Goal: Task Accomplishment & Management: Manage account settings

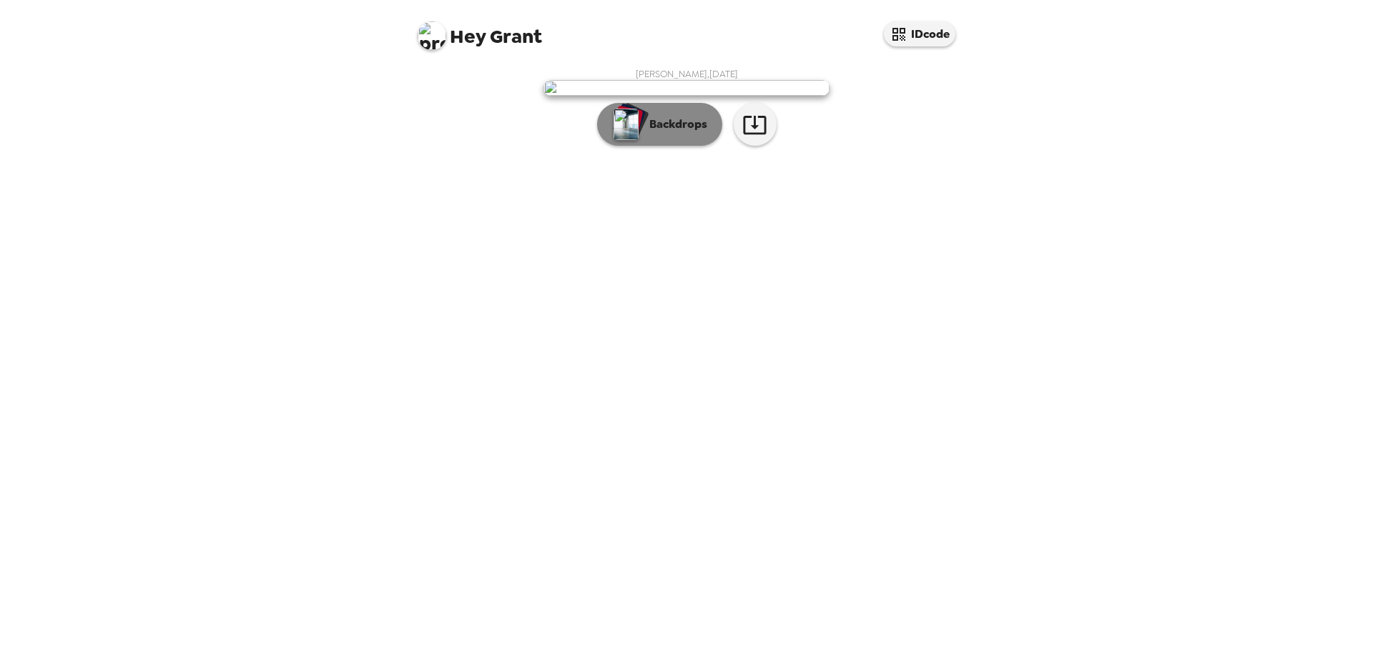
click at [692, 133] on p "Backdrops" at bounding box center [674, 124] width 65 height 17
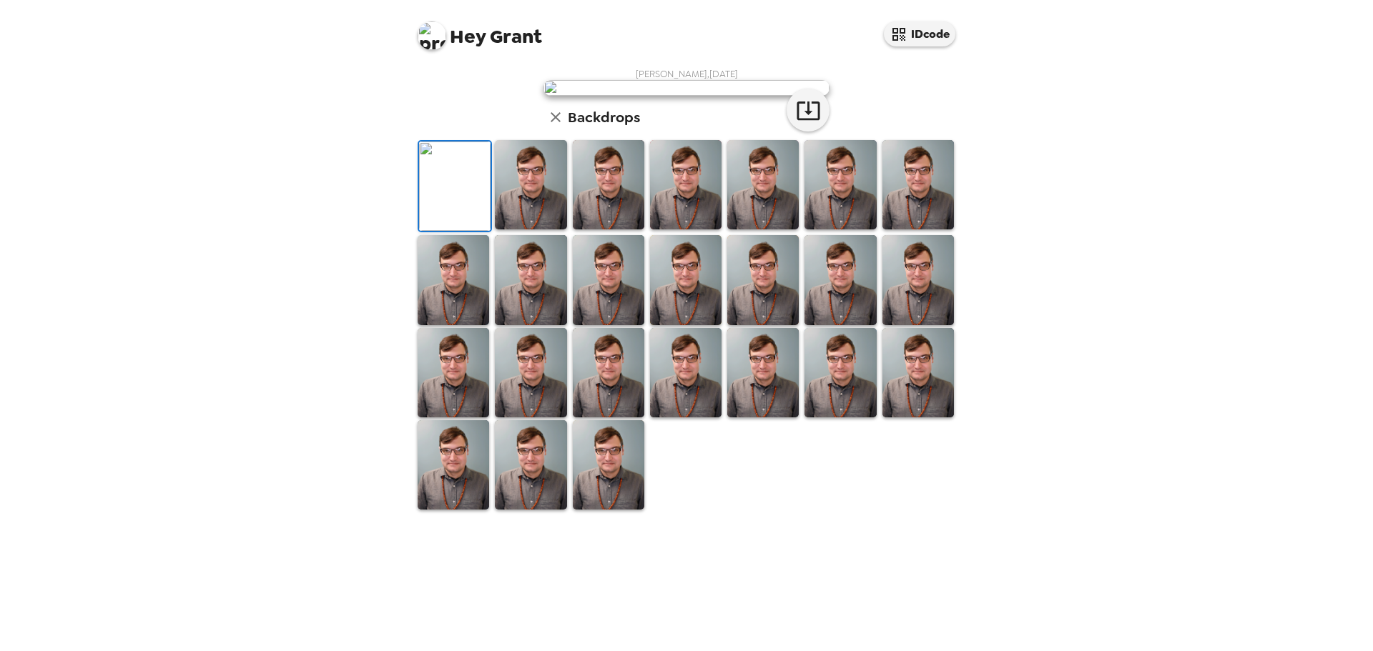
scroll to position [220, 0]
click at [1028, 469] on div "Hey Grant IDcode [PERSON_NAME] , [DATE] Backdrops" at bounding box center [686, 325] width 1373 height 651
click at [556, 126] on icon "button" at bounding box center [555, 117] width 17 height 17
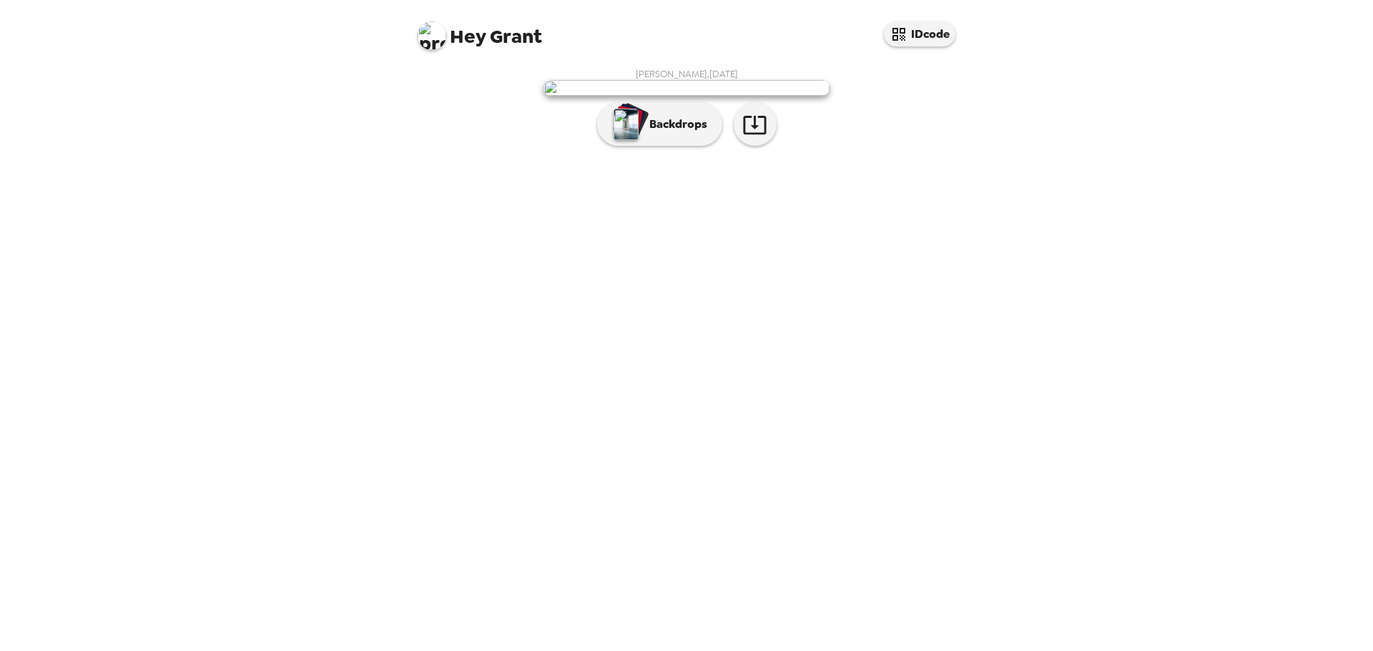
scroll to position [0, 0]
click at [761, 137] on icon "button" at bounding box center [754, 124] width 25 height 25
click at [705, 96] on img at bounding box center [686, 88] width 286 height 16
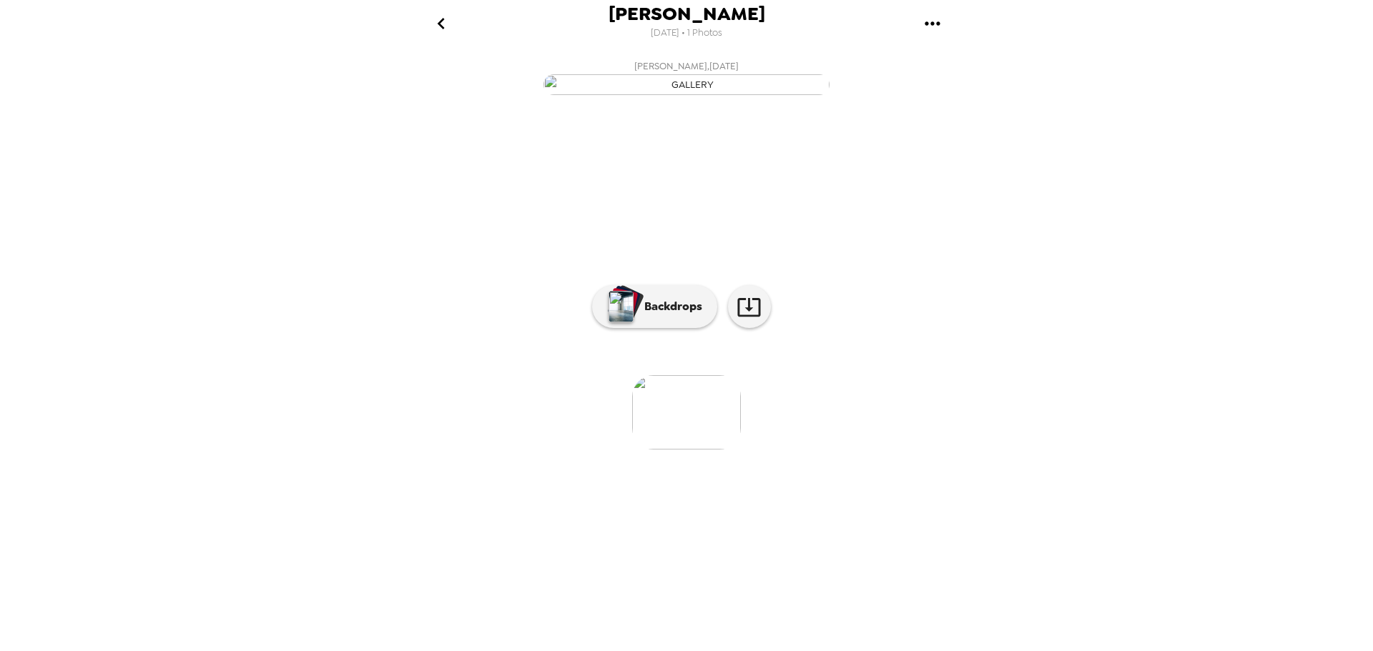
click at [688, 34] on span "[DATE] • 1 Photos" at bounding box center [687, 33] width 72 height 19
click at [945, 21] on button "gallery menu" at bounding box center [932, 23] width 46 height 46
click at [440, 27] on div at bounding box center [686, 325] width 1373 height 651
click at [439, 21] on icon "go back" at bounding box center [440, 23] width 7 height 11
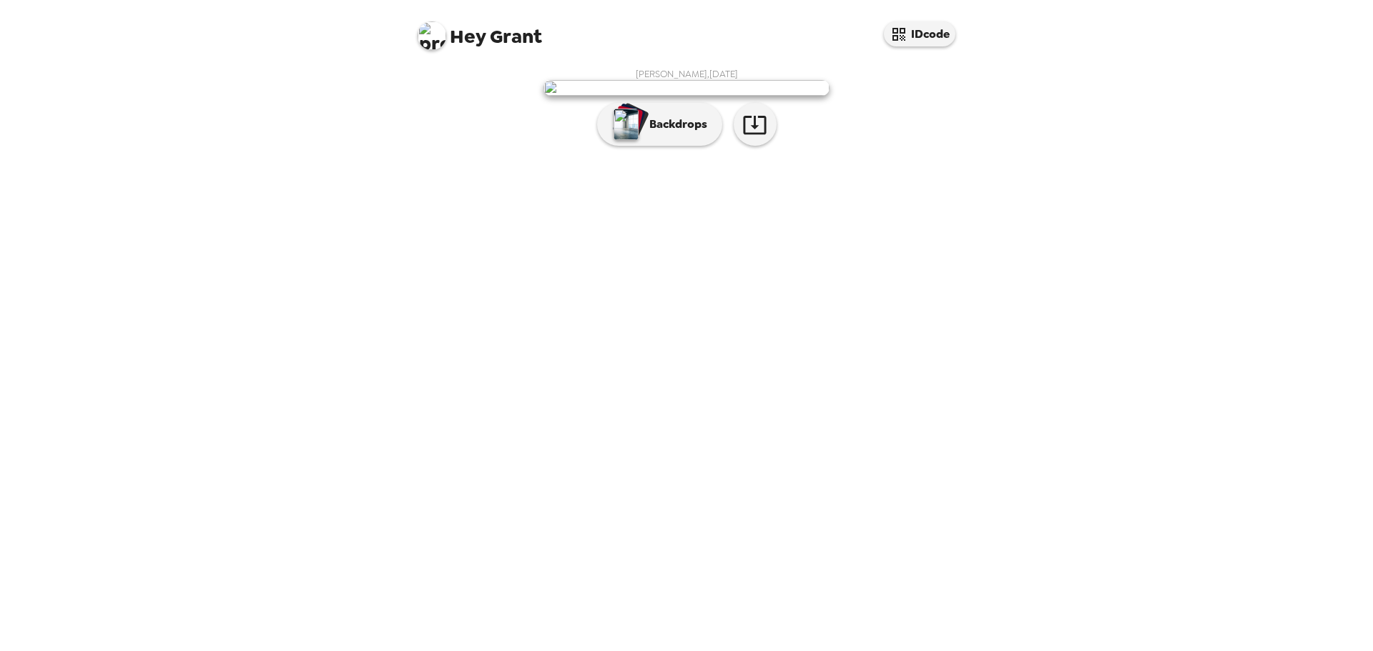
click at [454, 31] on span "Hey" at bounding box center [468, 37] width 36 height 26
click at [426, 32] on img at bounding box center [432, 35] width 29 height 29
click at [456, 72] on span "Edit my info" at bounding box center [457, 68] width 57 height 12
click at [775, 108] on img at bounding box center [686, 100] width 286 height 16
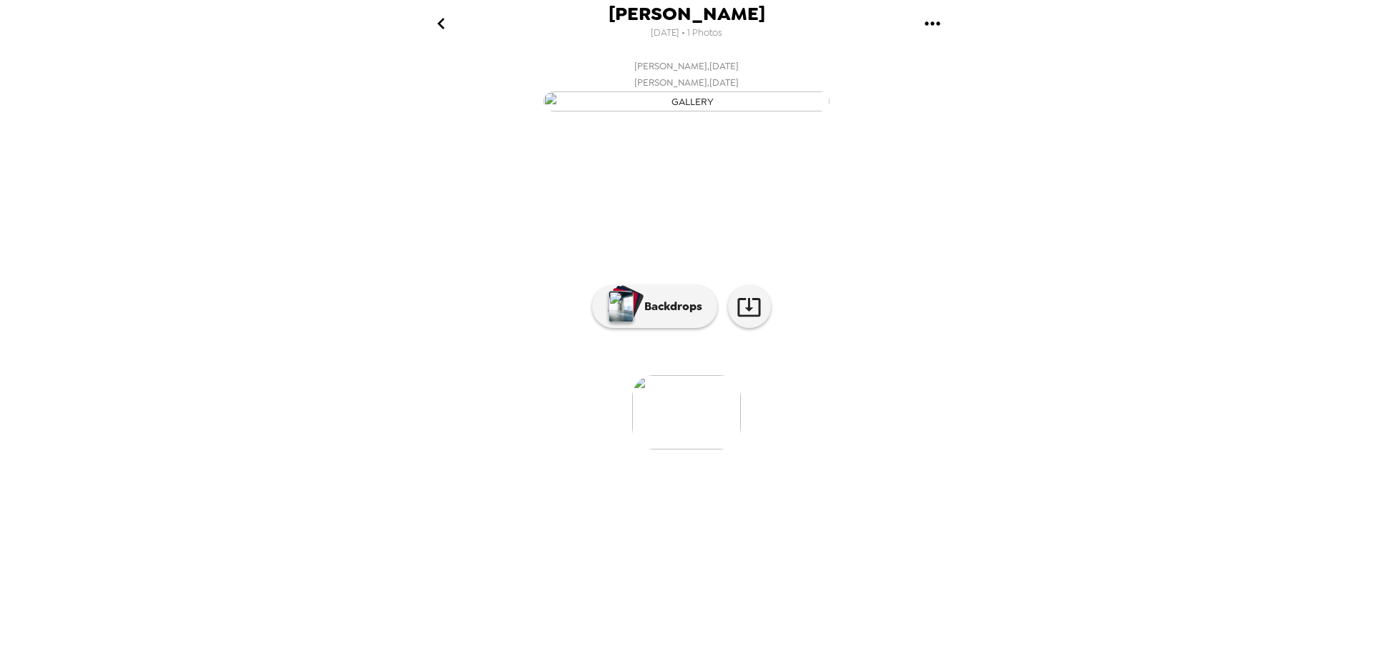
click at [705, 450] on img at bounding box center [686, 412] width 109 height 74
click at [698, 112] on img "button" at bounding box center [686, 102] width 286 height 21
click at [443, 27] on icon "go back" at bounding box center [440, 23] width 7 height 11
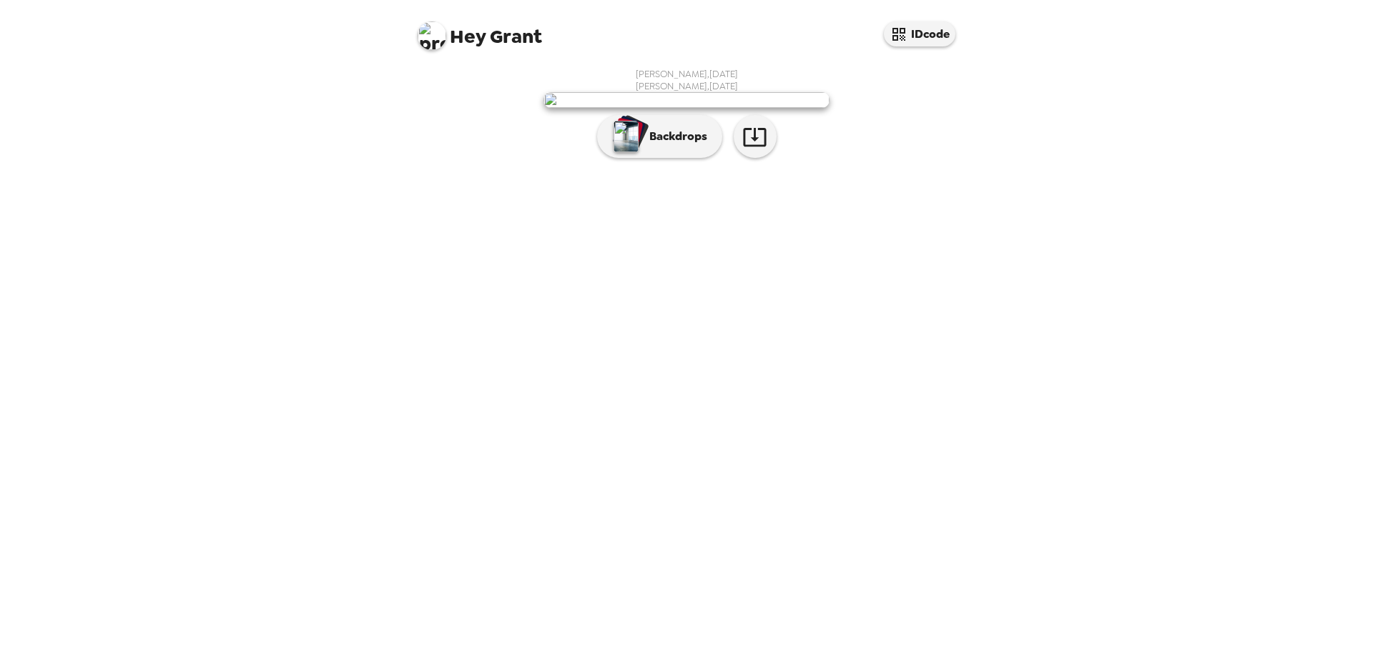
click at [699, 77] on span "Grant Roberts , 09-16-2025" at bounding box center [687, 74] width 102 height 12
click at [671, 158] on button "Backdrops" at bounding box center [659, 136] width 125 height 43
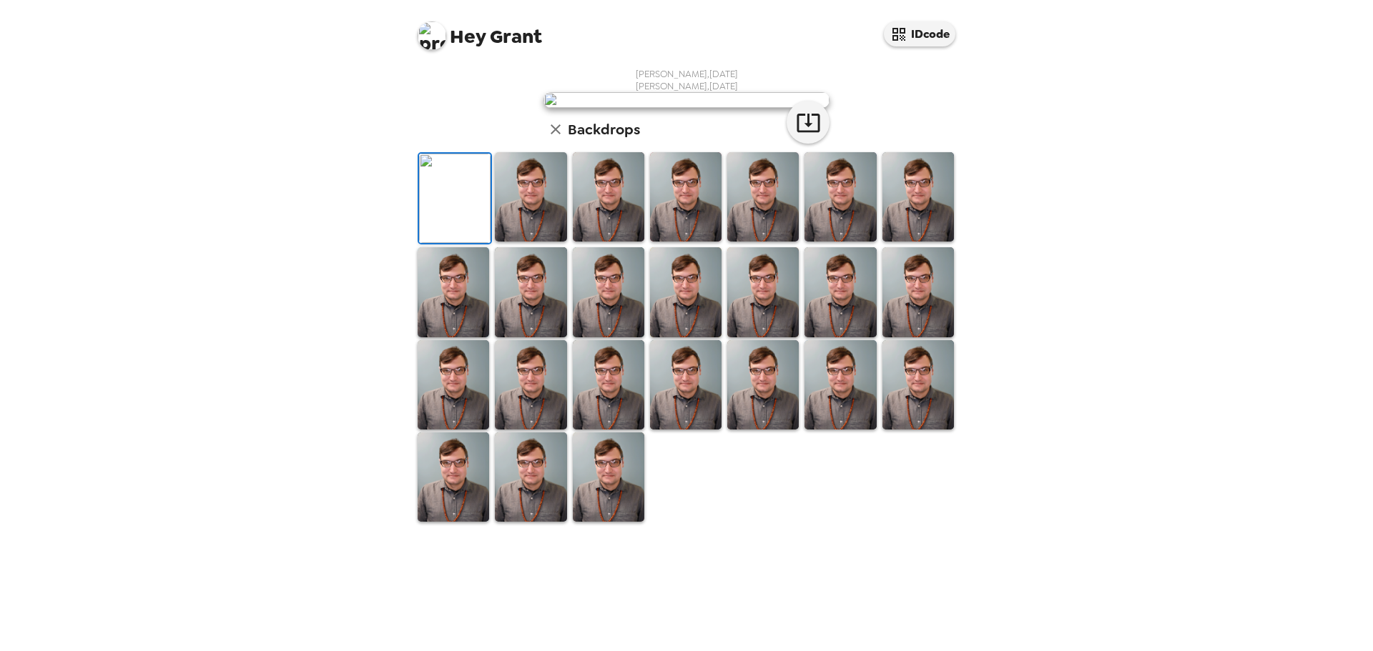
scroll to position [232, 0]
